Goal: Obtain resource: Download file/media

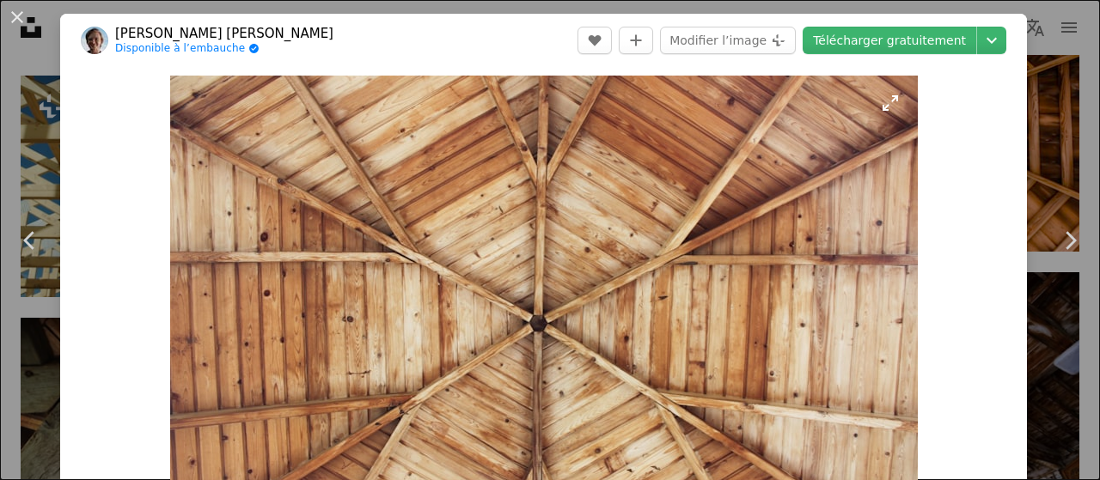
scroll to position [2320, 0]
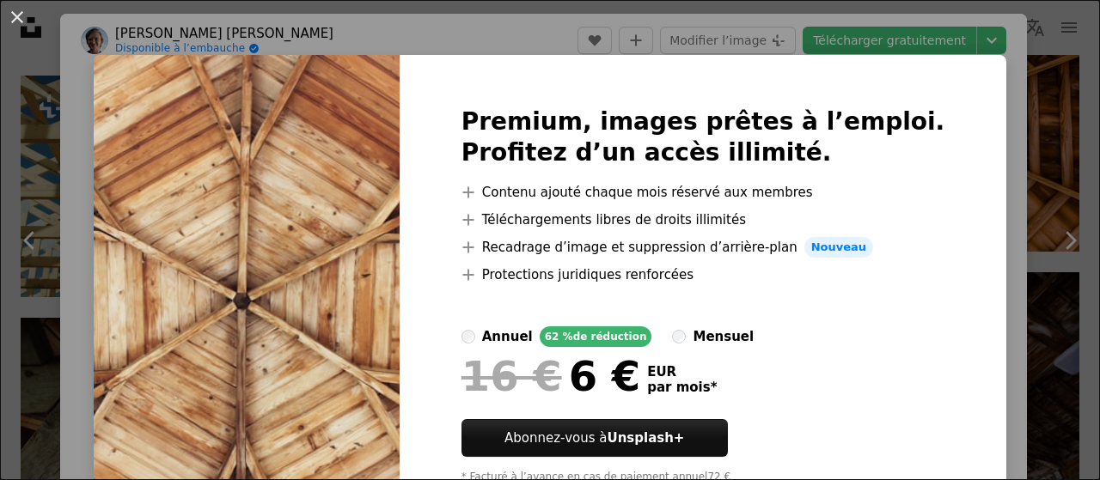
click at [954, 137] on div "An X shape Premium, images prêtes à l’emploi. Profitez d’un accès illimité. A p…" at bounding box center [550, 240] width 1100 height 480
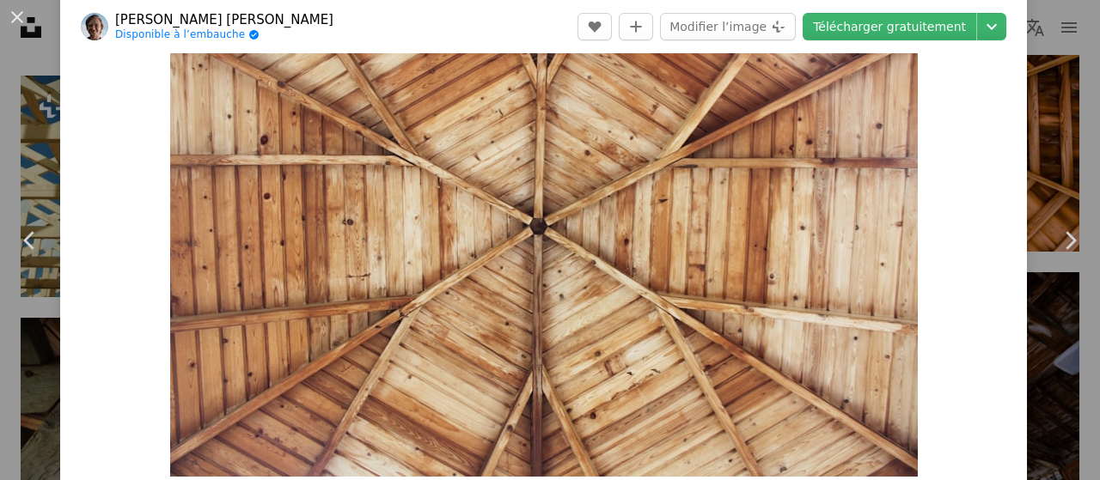
scroll to position [86, 0]
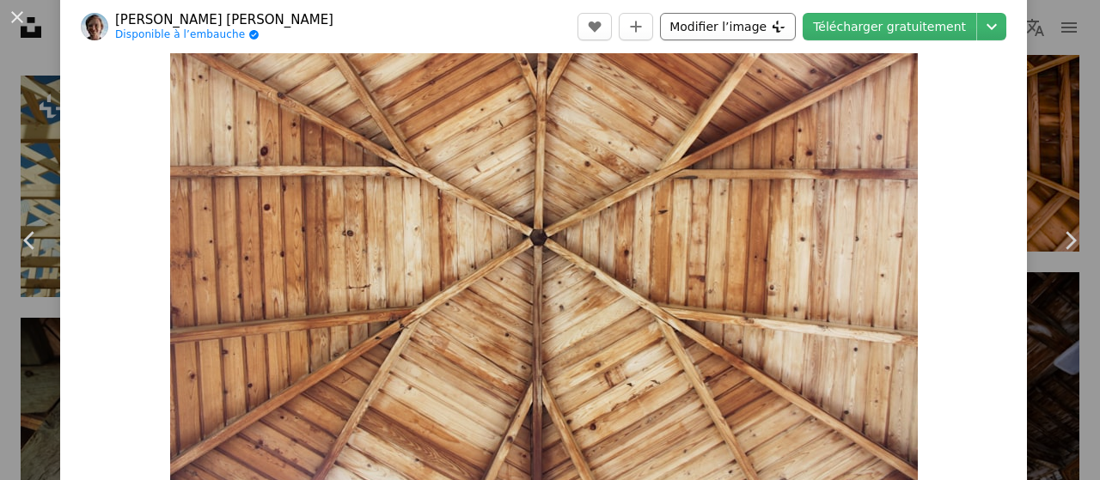
click at [721, 25] on button "Modifier l’image Plus sign for Unsplash+" at bounding box center [728, 26] width 136 height 27
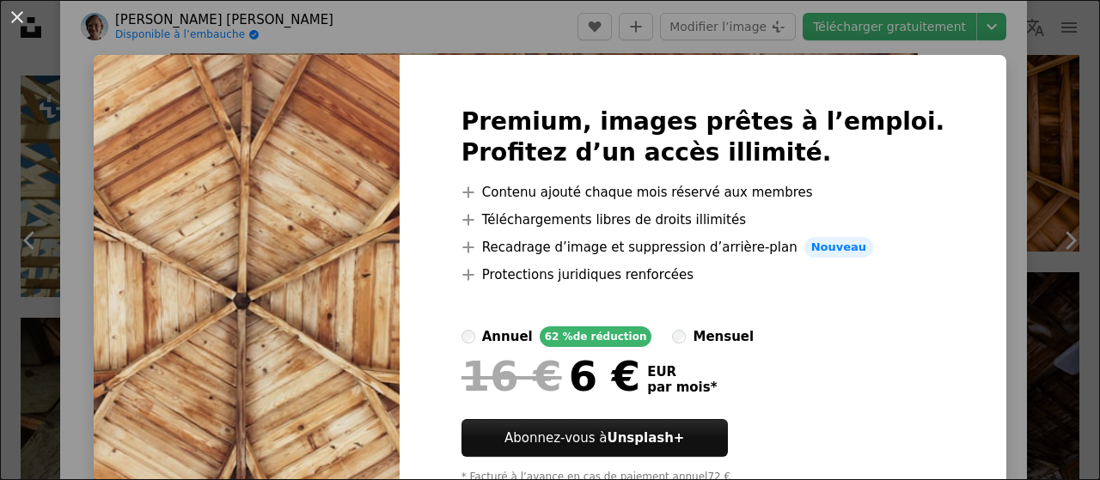
click at [966, 159] on div "An X shape Premium, images prêtes à l’emploi. Profitez d’un accès illimité. A p…" at bounding box center [550, 240] width 1100 height 480
